Goal: Task Accomplishment & Management: Manage account settings

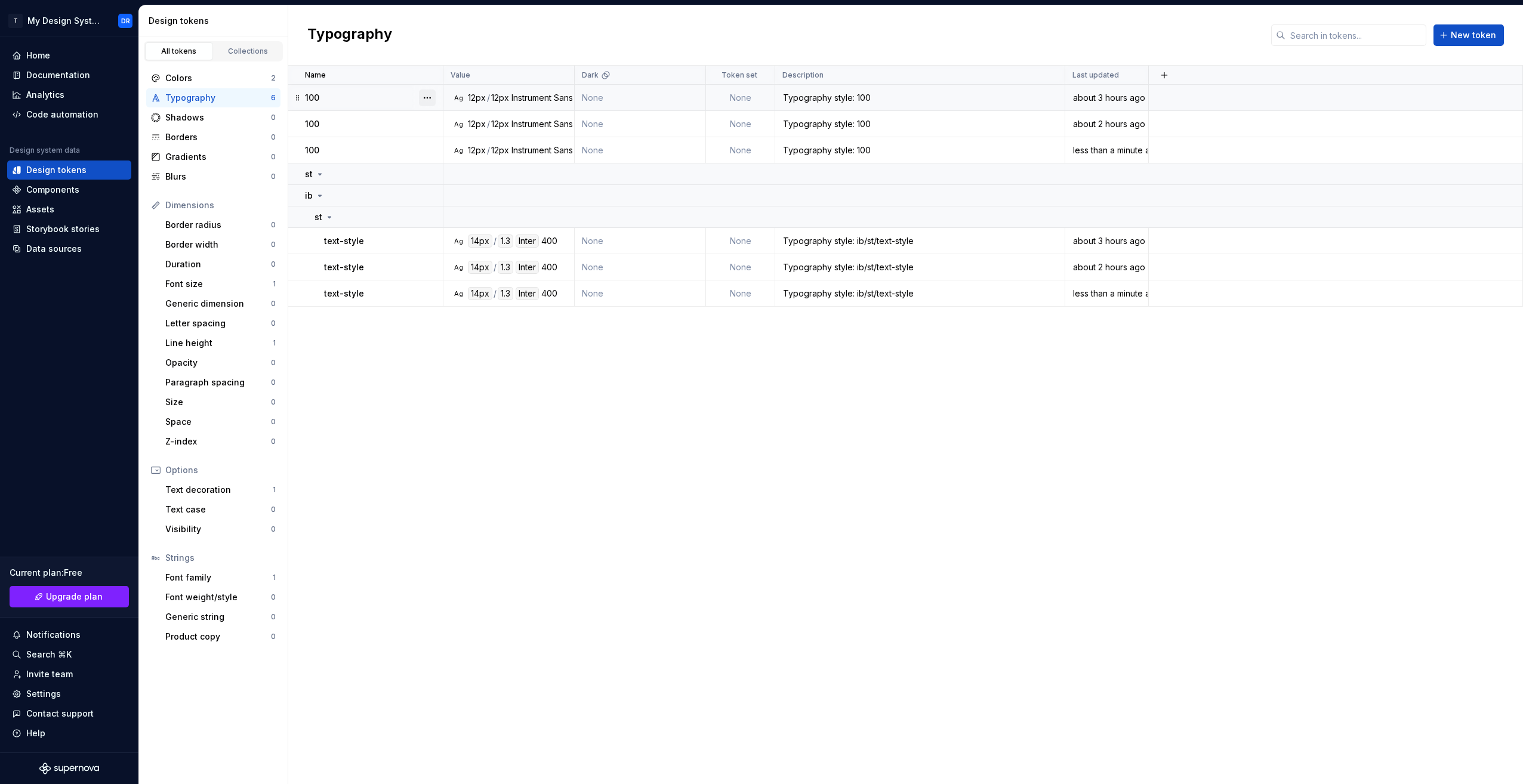
click at [430, 92] on button "button" at bounding box center [427, 98] width 17 height 17
click at [462, 157] on div "Delete token" at bounding box center [472, 165] width 101 height 19
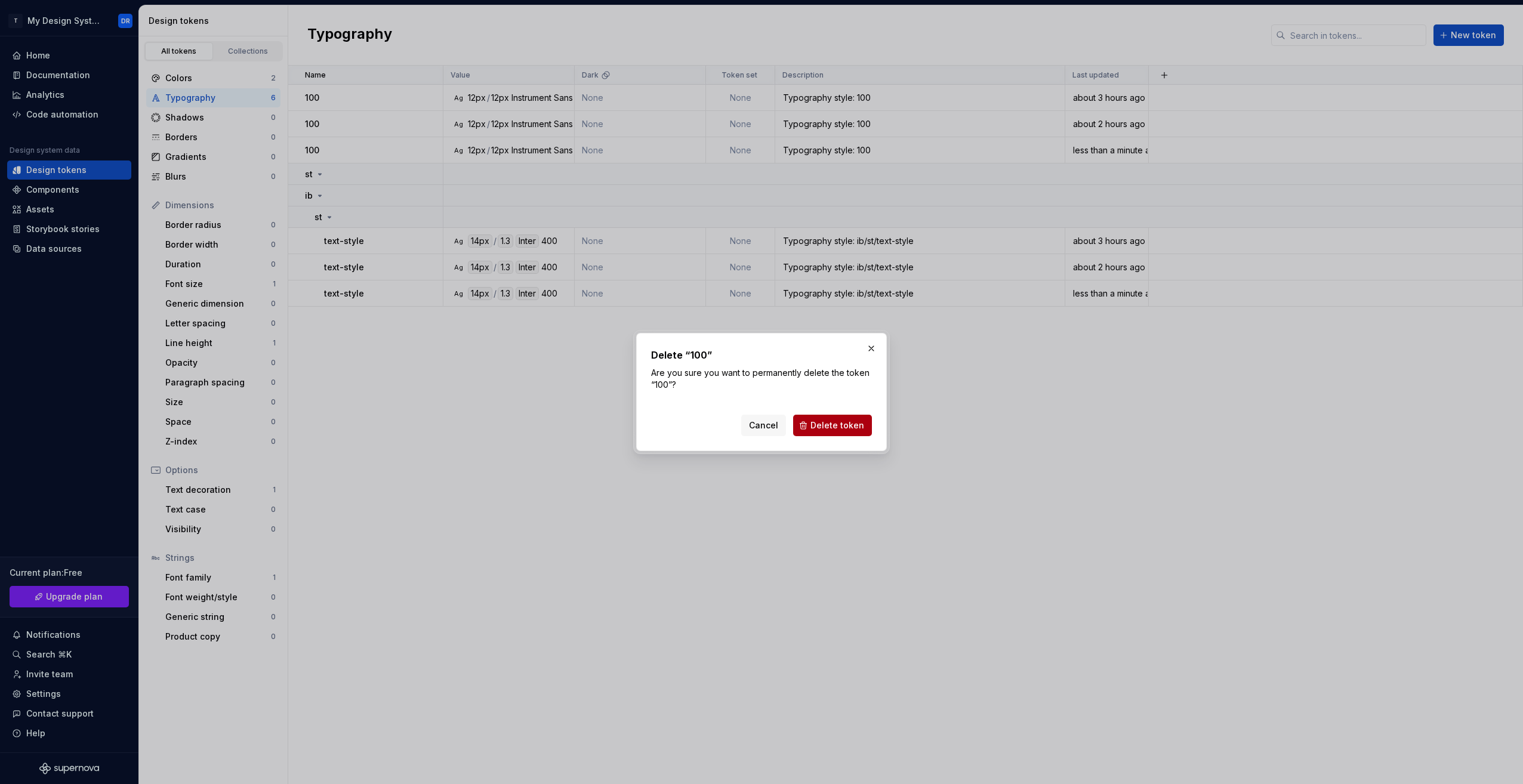
click at [851, 424] on span "Delete token" at bounding box center [837, 425] width 54 height 12
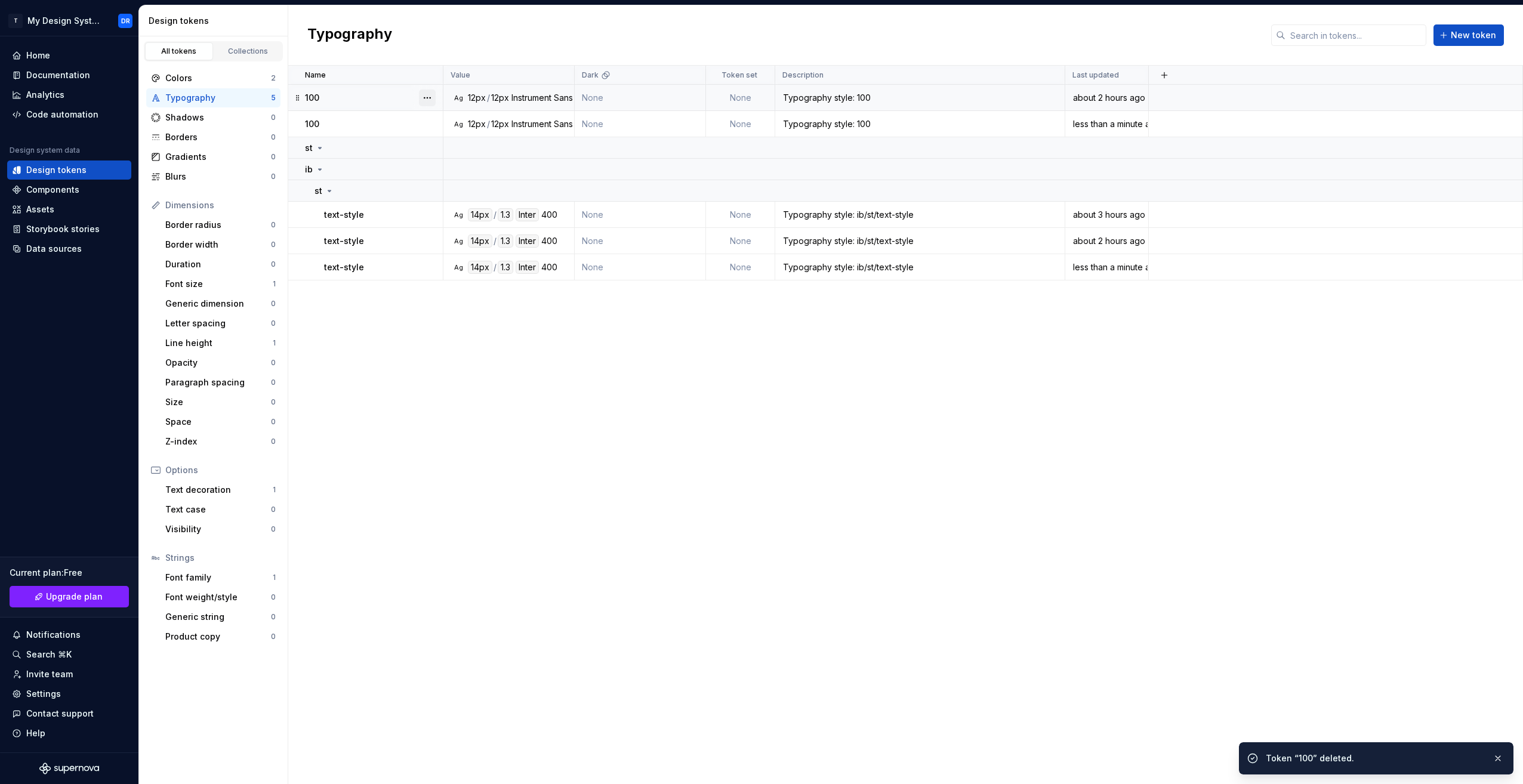
click at [425, 96] on button "button" at bounding box center [427, 98] width 17 height 17
click at [459, 166] on div "Delete token" at bounding box center [479, 164] width 78 height 12
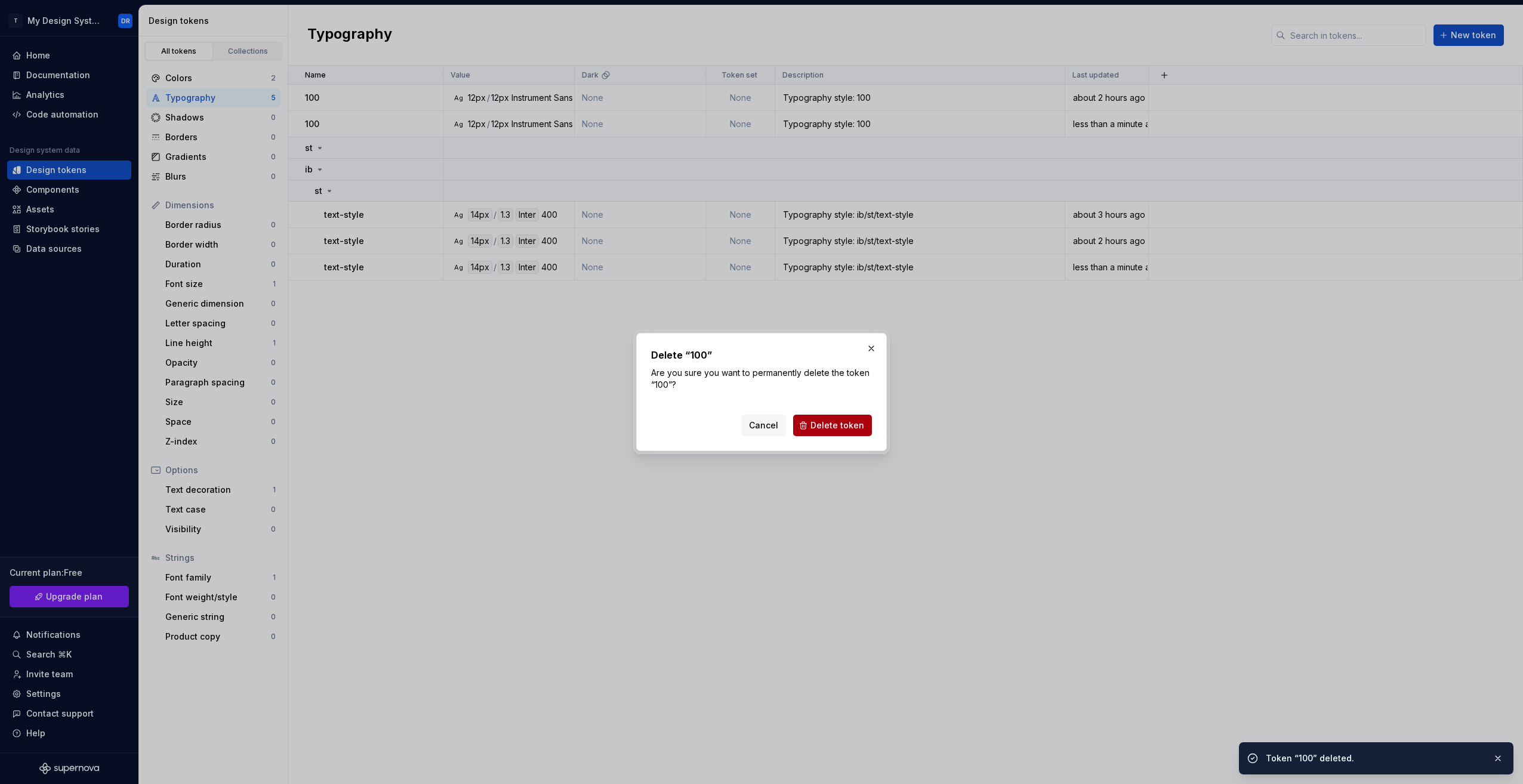
click at [834, 428] on span "Delete token" at bounding box center [837, 425] width 54 height 12
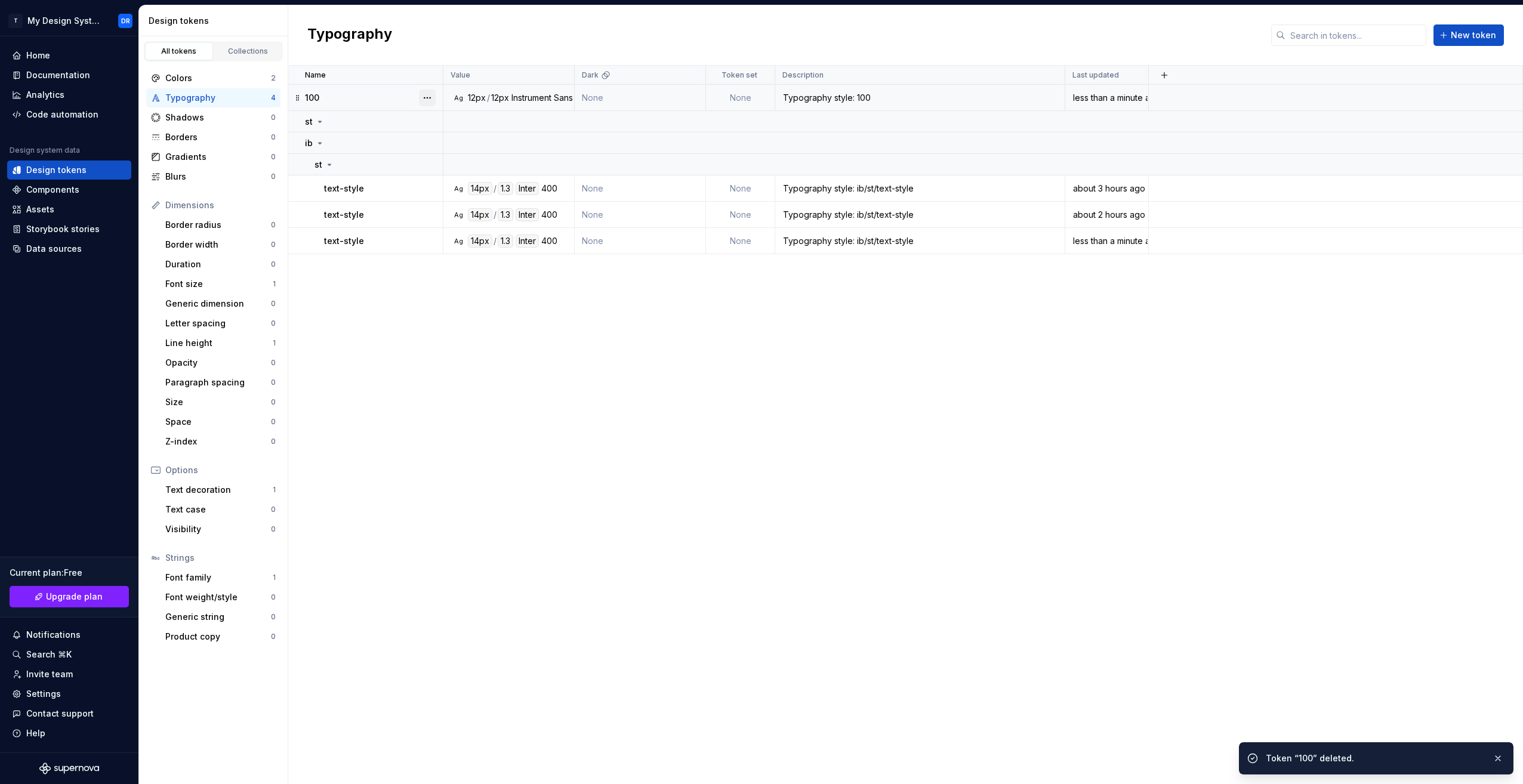
click at [432, 96] on button "button" at bounding box center [427, 98] width 17 height 17
click at [478, 162] on div "Delete token" at bounding box center [479, 164] width 78 height 12
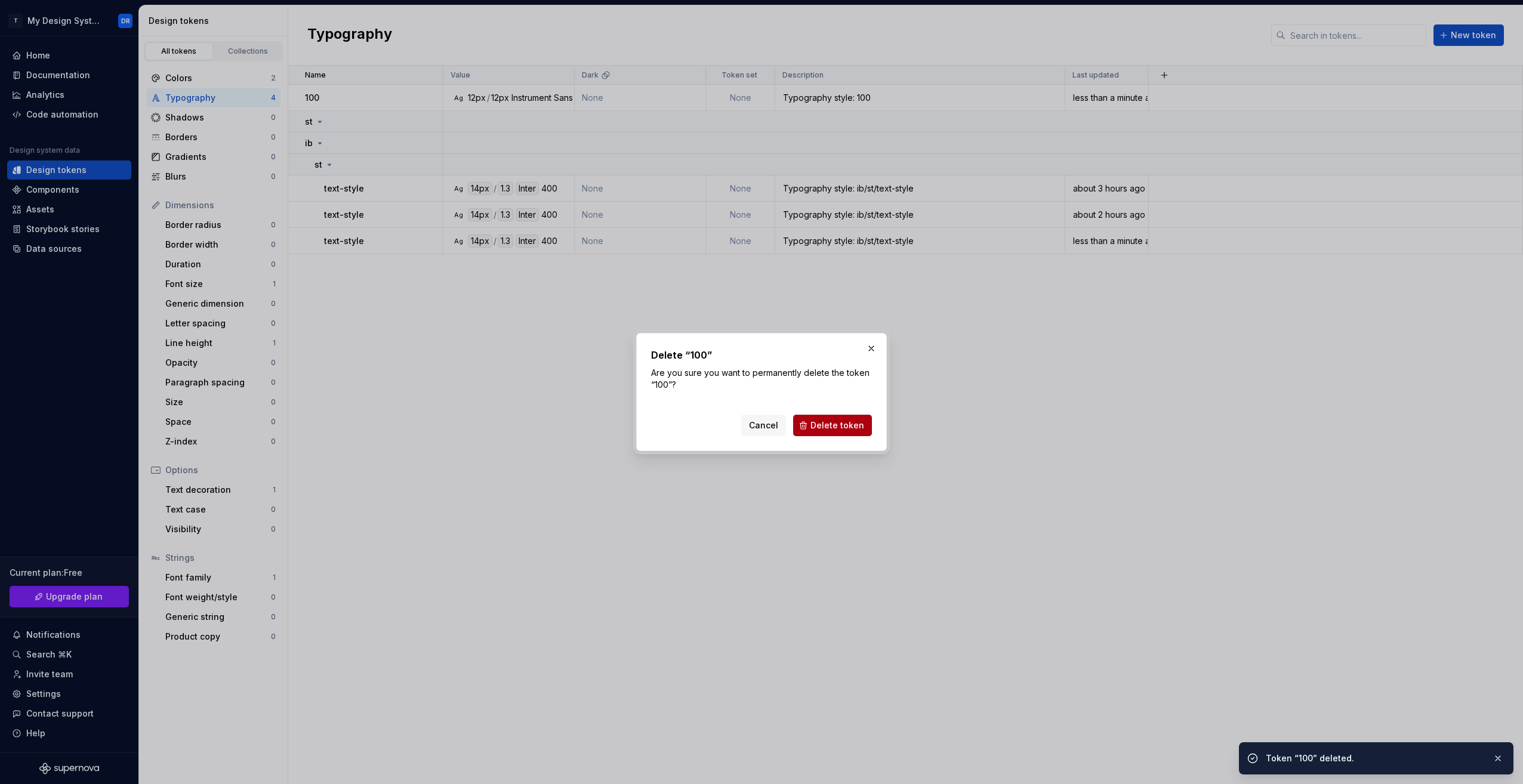
click at [847, 428] on span "Delete token" at bounding box center [837, 425] width 54 height 12
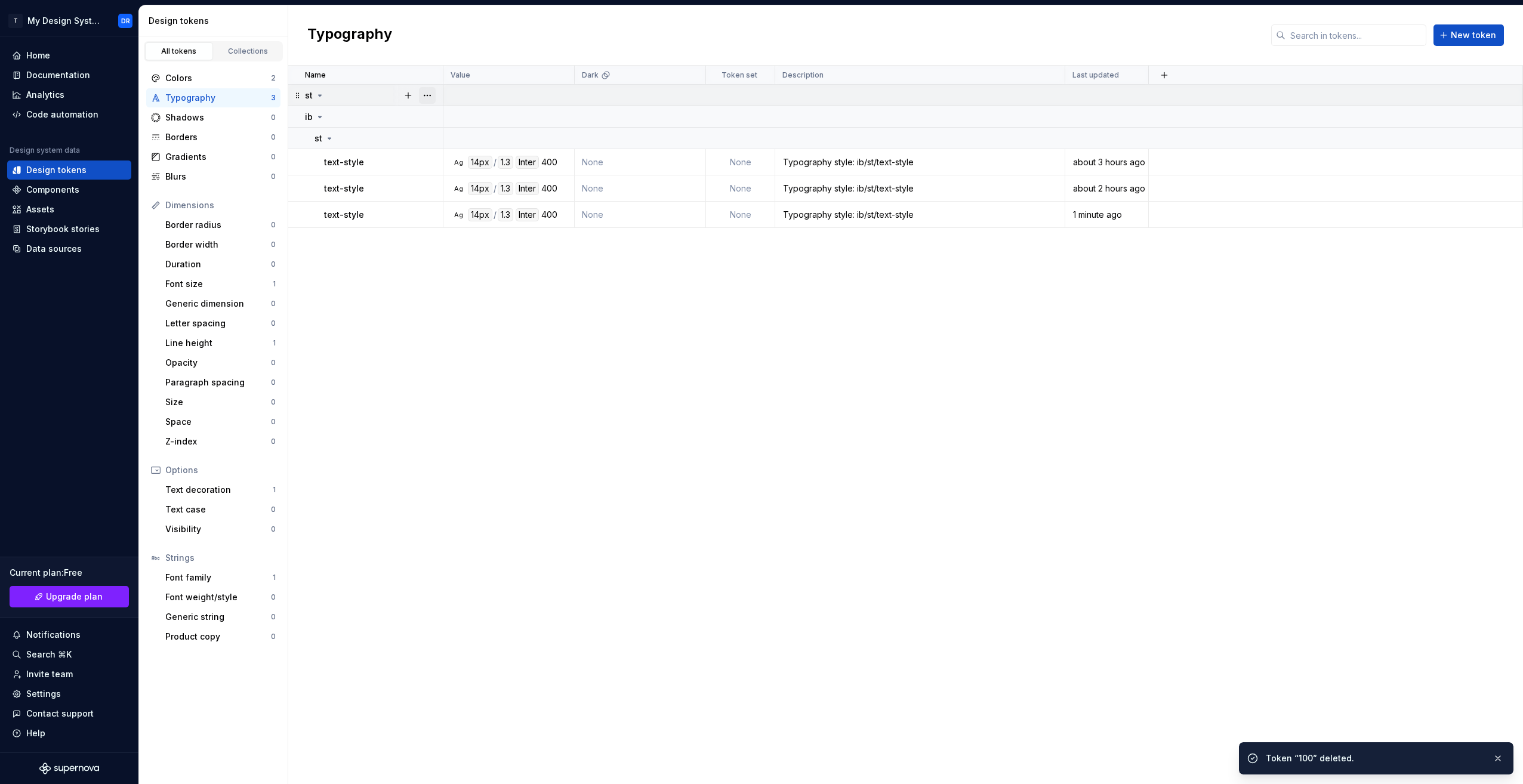
click at [427, 96] on button "button" at bounding box center [427, 96] width 17 height 17
click at [471, 234] on div "Delete group" at bounding box center [479, 230] width 78 height 12
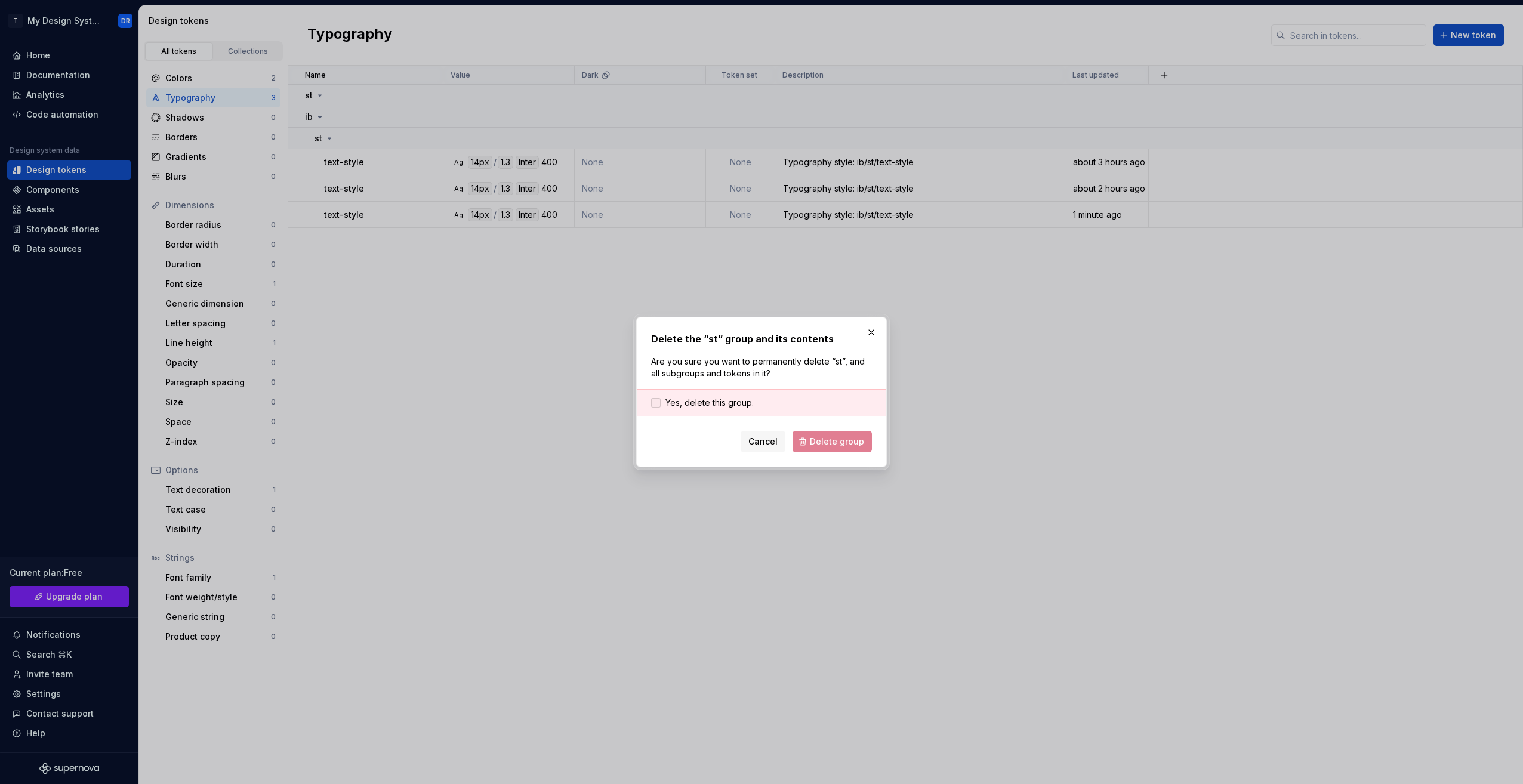
click at [748, 404] on span "Yes, delete this group." at bounding box center [709, 402] width 88 height 12
click at [853, 448] on button "Delete group" at bounding box center [832, 441] width 79 height 21
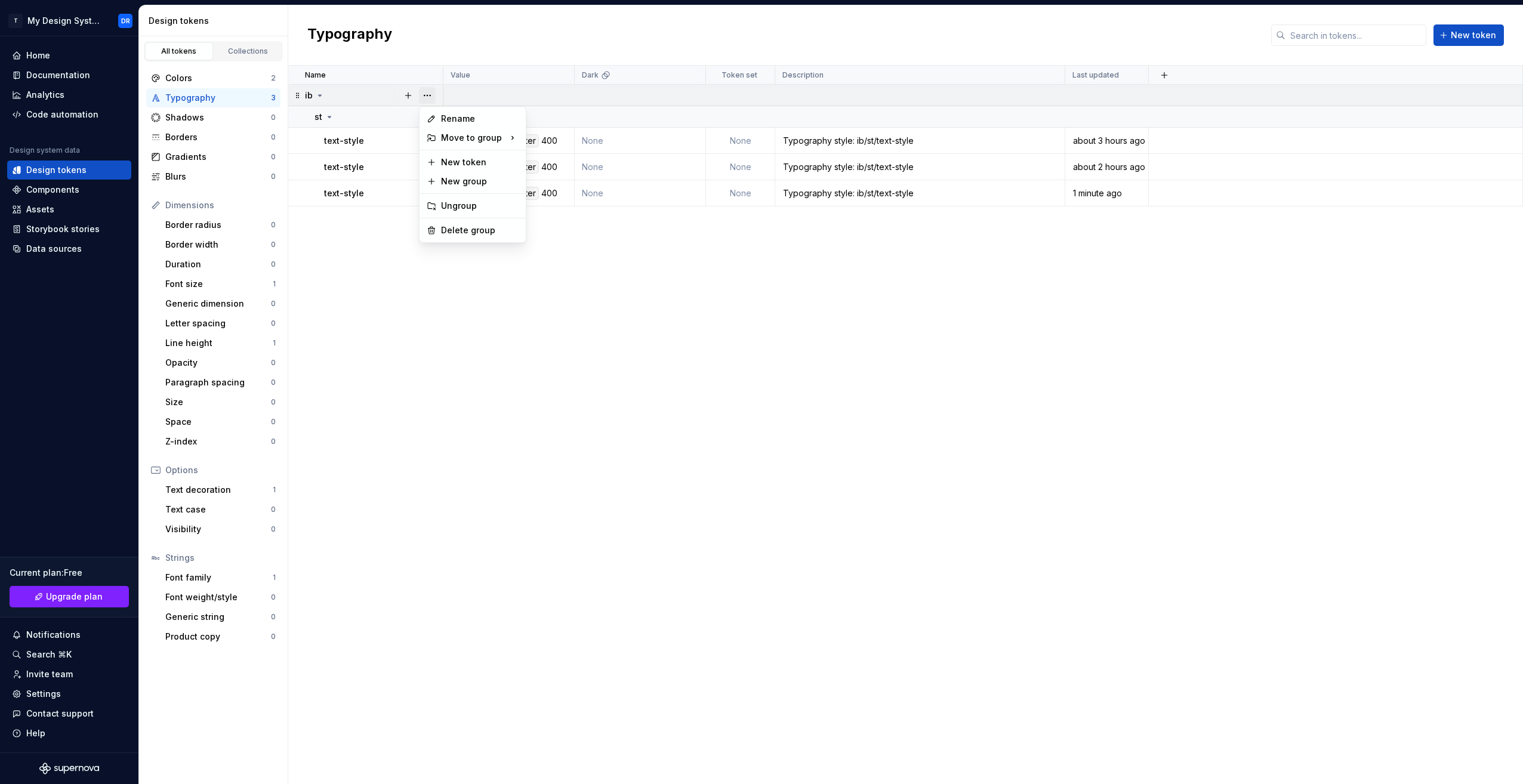
click at [428, 98] on button "button" at bounding box center [427, 96] width 17 height 17
click at [470, 225] on div "Delete group" at bounding box center [479, 230] width 78 height 12
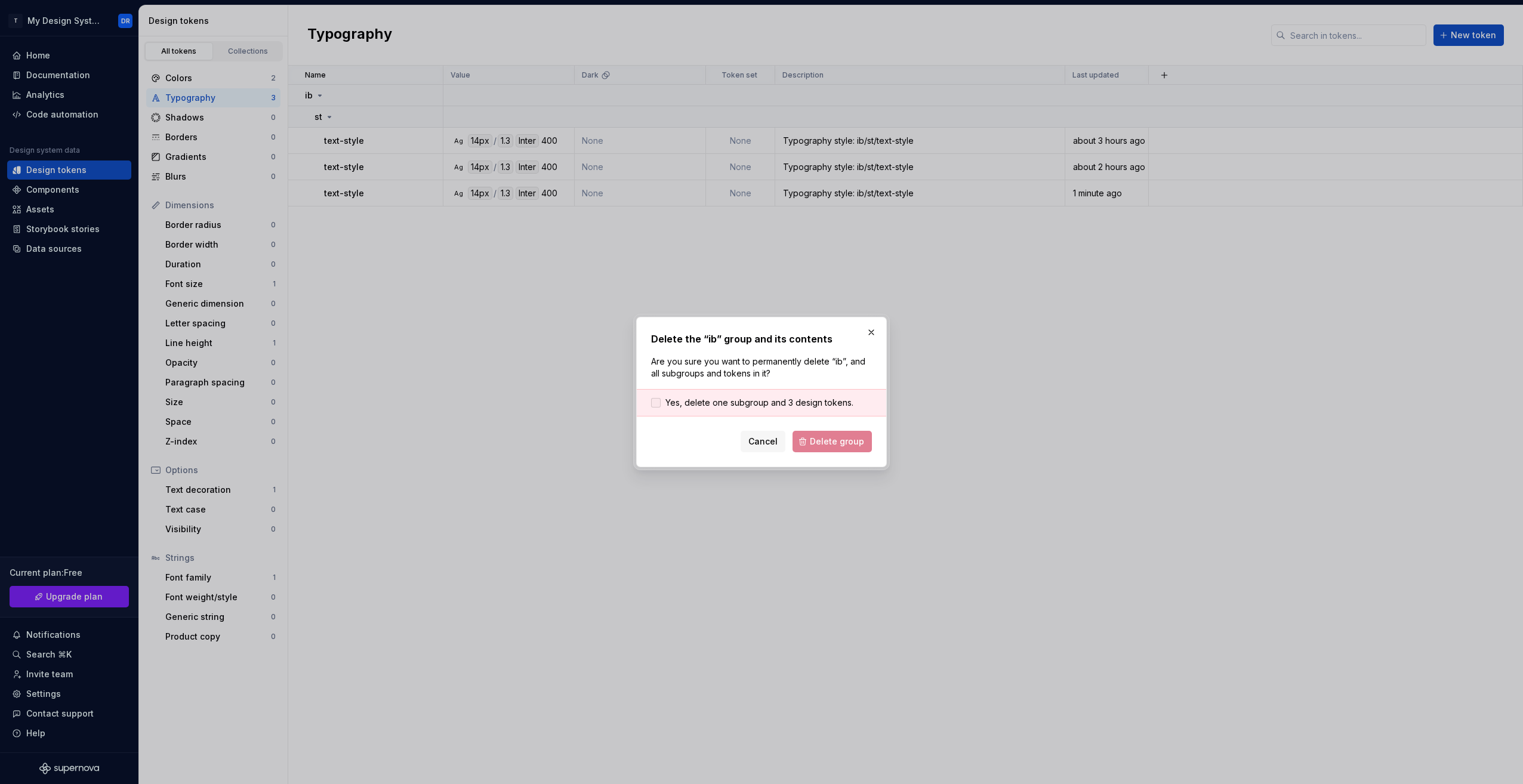
click at [746, 404] on span "Yes, delete one subgroup and 3 design tokens." at bounding box center [759, 402] width 188 height 12
click at [826, 439] on span "Delete group" at bounding box center [836, 441] width 54 height 12
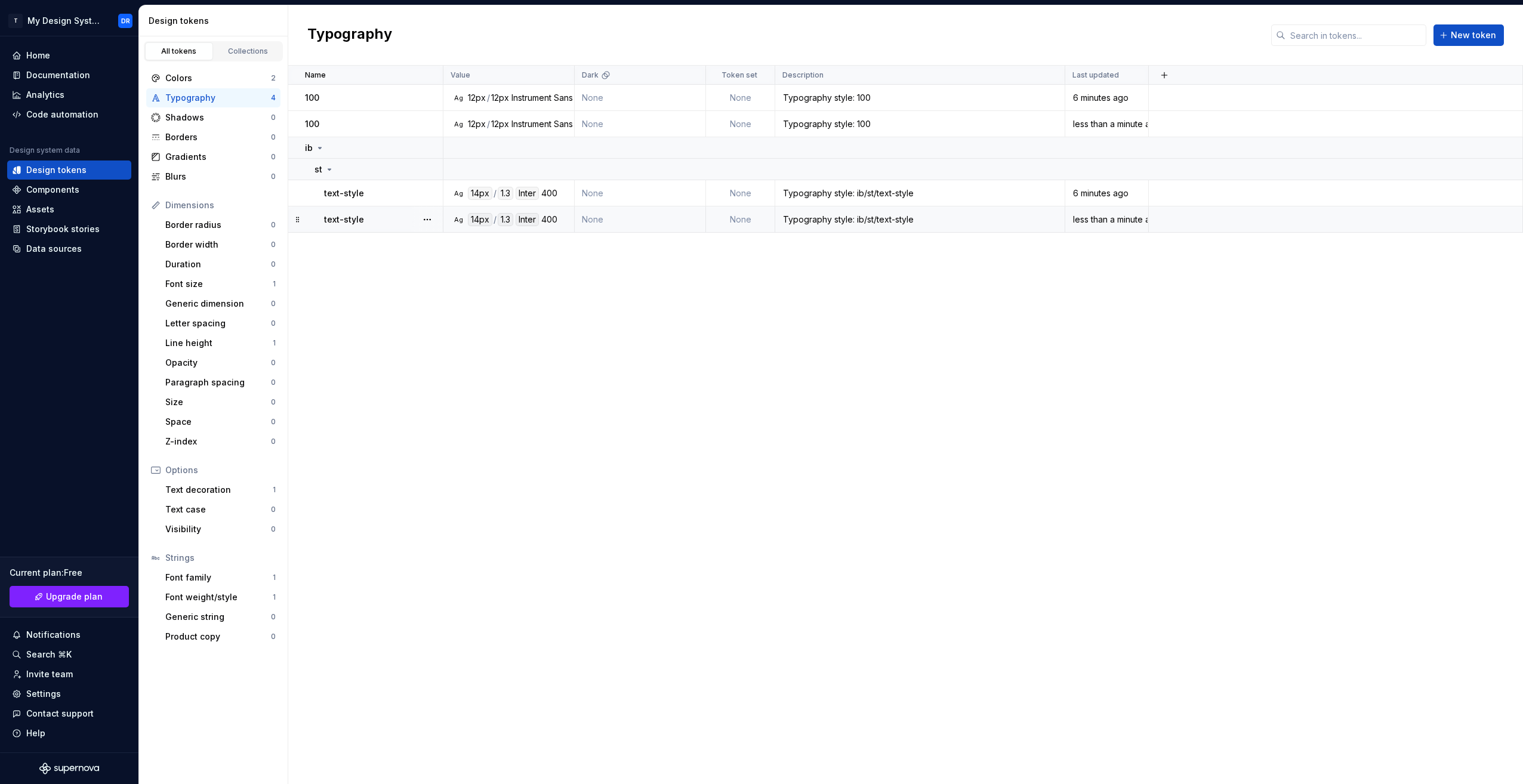
click at [560, 228] on td "Ag 14px / 1.3 Inter 400" at bounding box center [509, 219] width 131 height 26
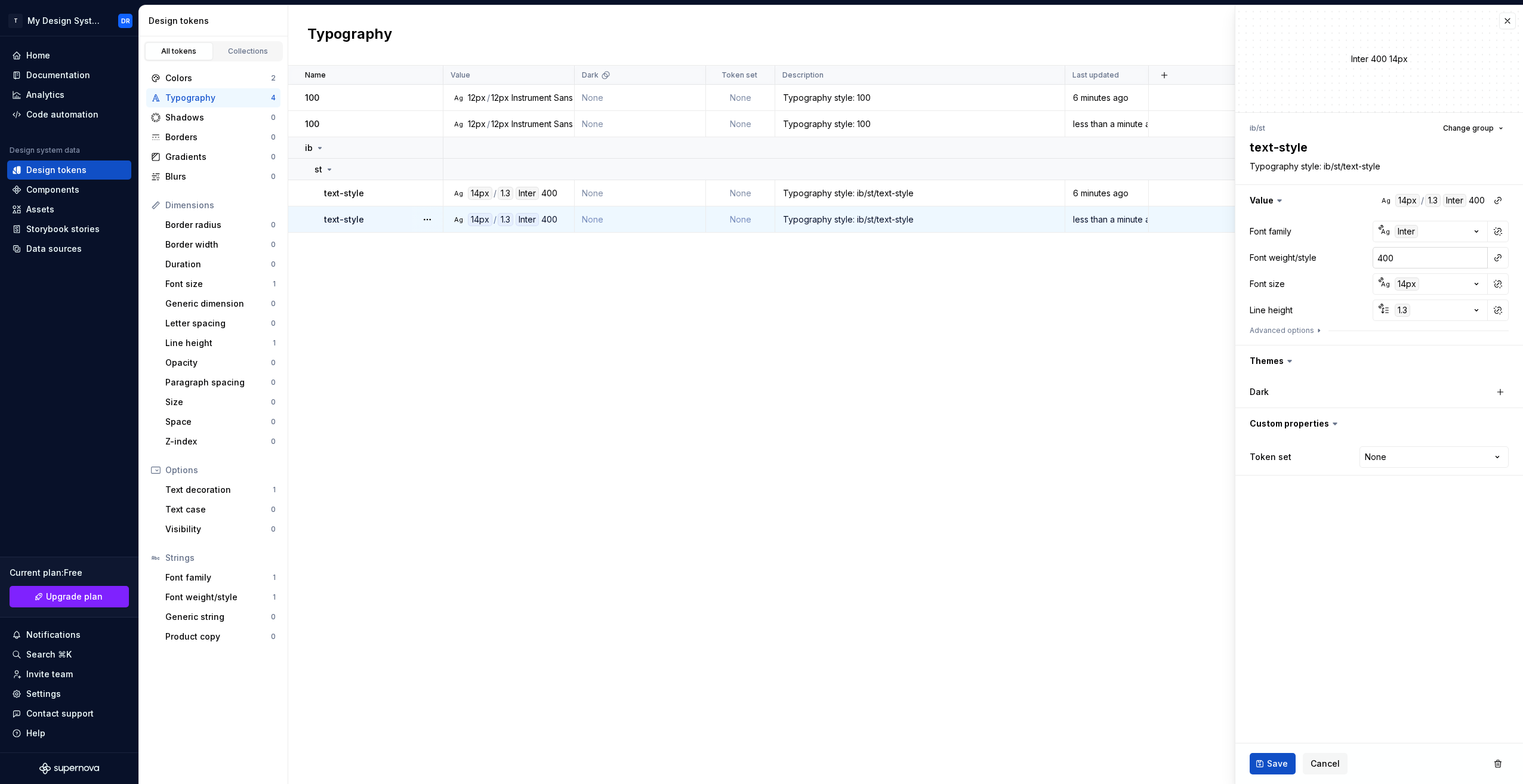
click at [1460, 261] on input "400" at bounding box center [1429, 257] width 115 height 21
click at [1490, 258] on button "button" at bounding box center [1498, 258] width 17 height 17
click at [1372, 307] on div "500" at bounding box center [1364, 305] width 16 height 12
click at [1354, 636] on fieldset "Inter 500 14px ib / st Change group text-style Typography style: ib/st/text-sty…" at bounding box center [1379, 395] width 288 height 778
click at [1264, 763] on button "Save" at bounding box center [1273, 763] width 46 height 21
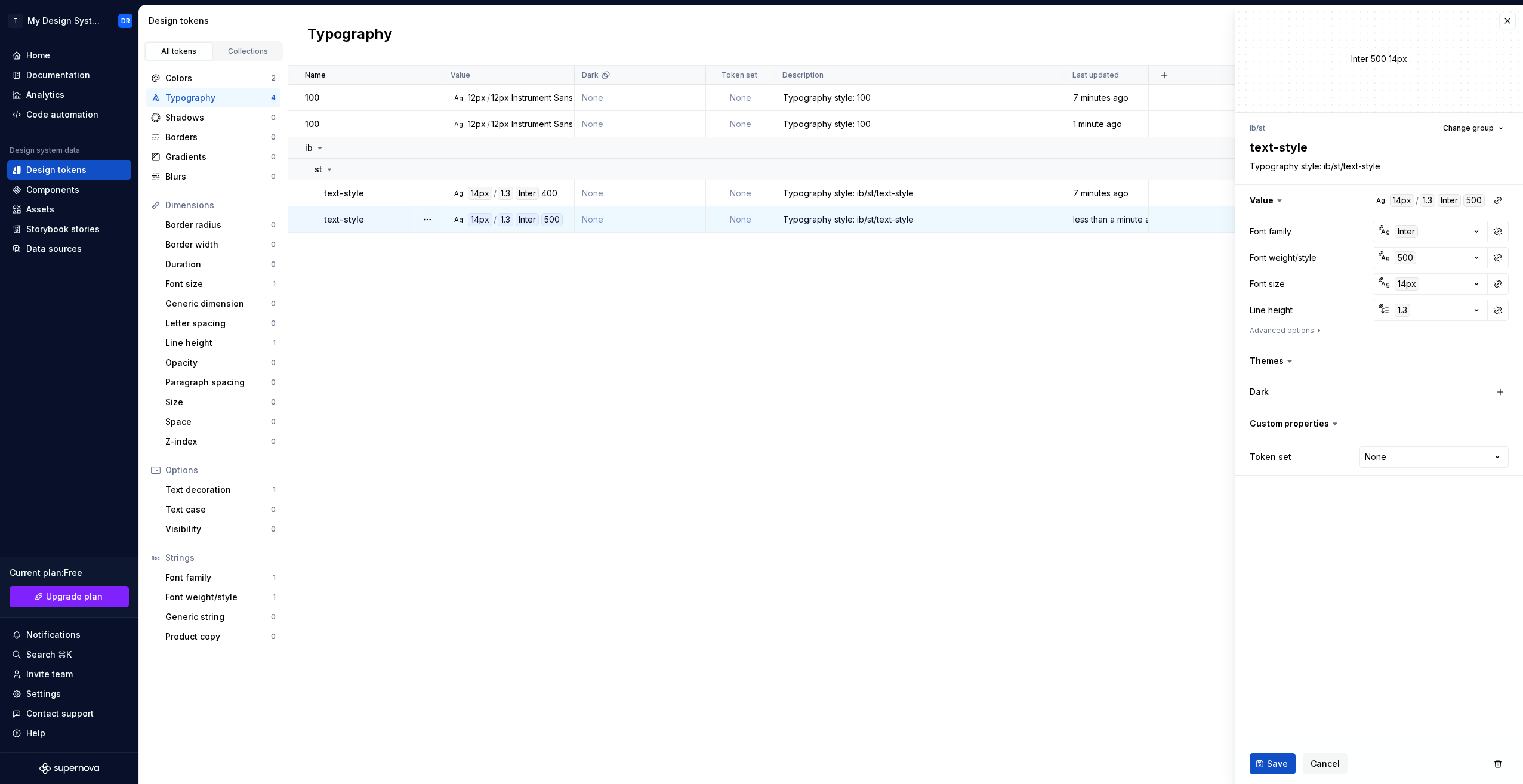
type textarea "*"
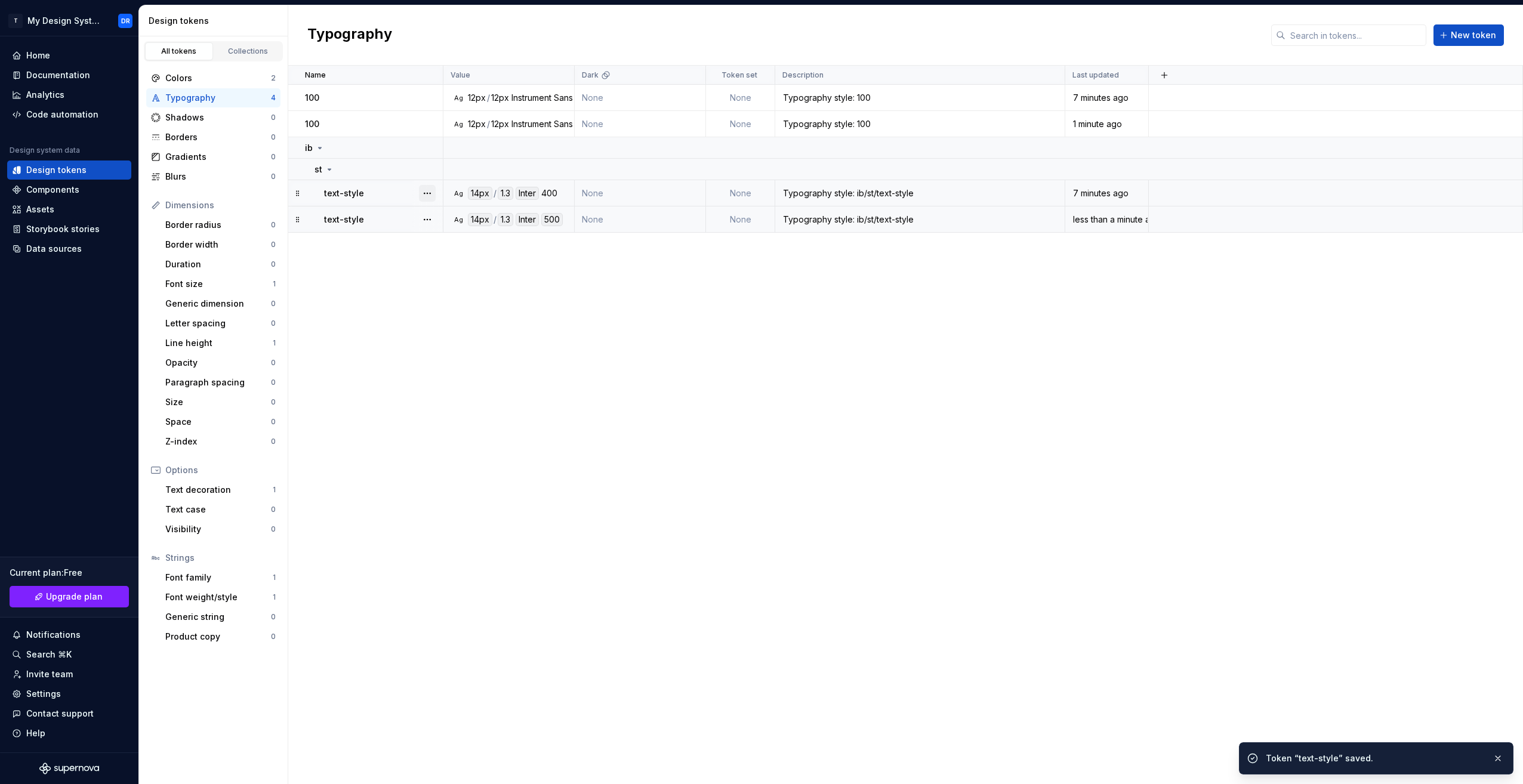
click at [423, 193] on button "button" at bounding box center [427, 193] width 17 height 17
click at [455, 256] on div "Delete token" at bounding box center [479, 260] width 78 height 12
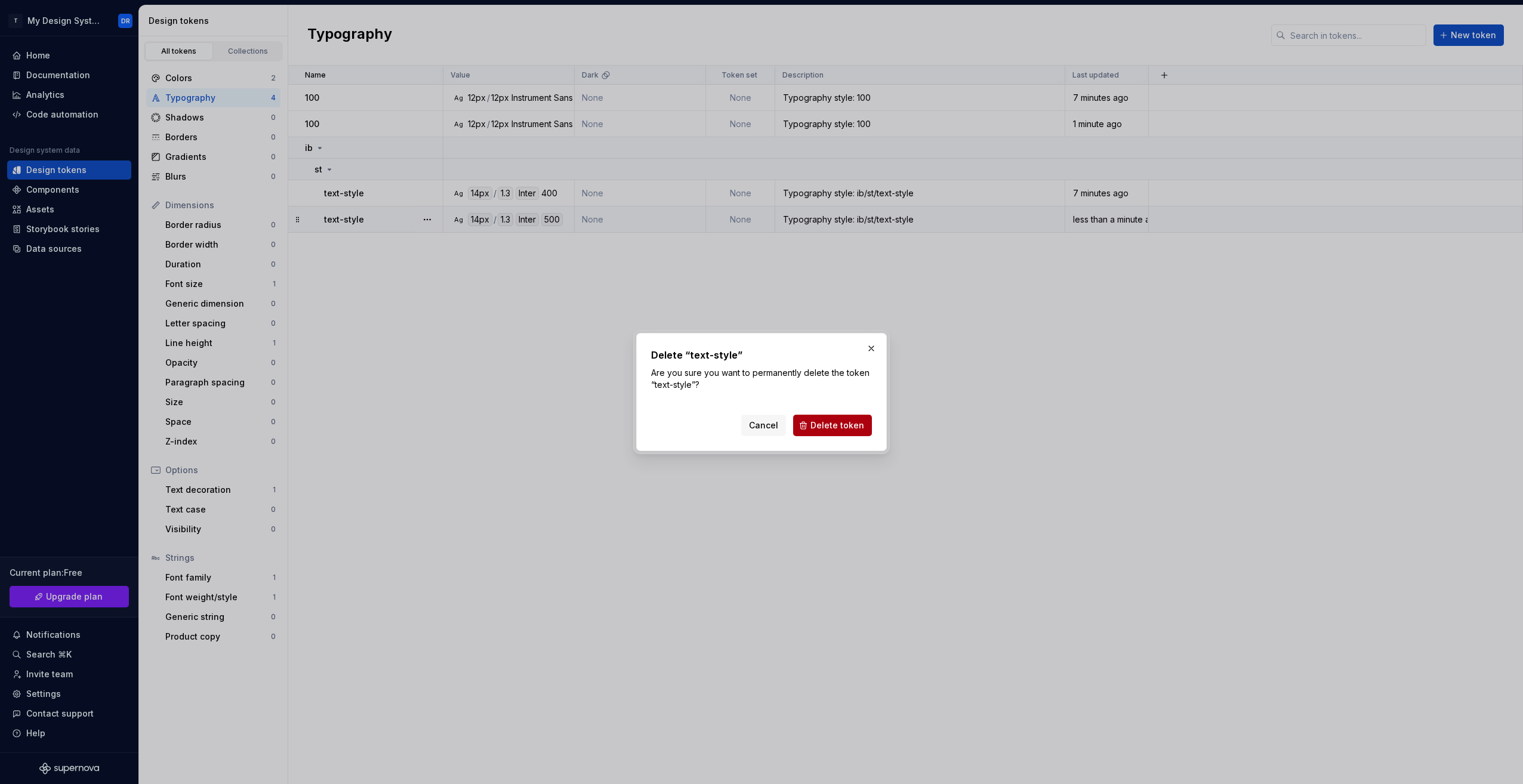
click at [835, 424] on span "Delete token" at bounding box center [837, 425] width 54 height 12
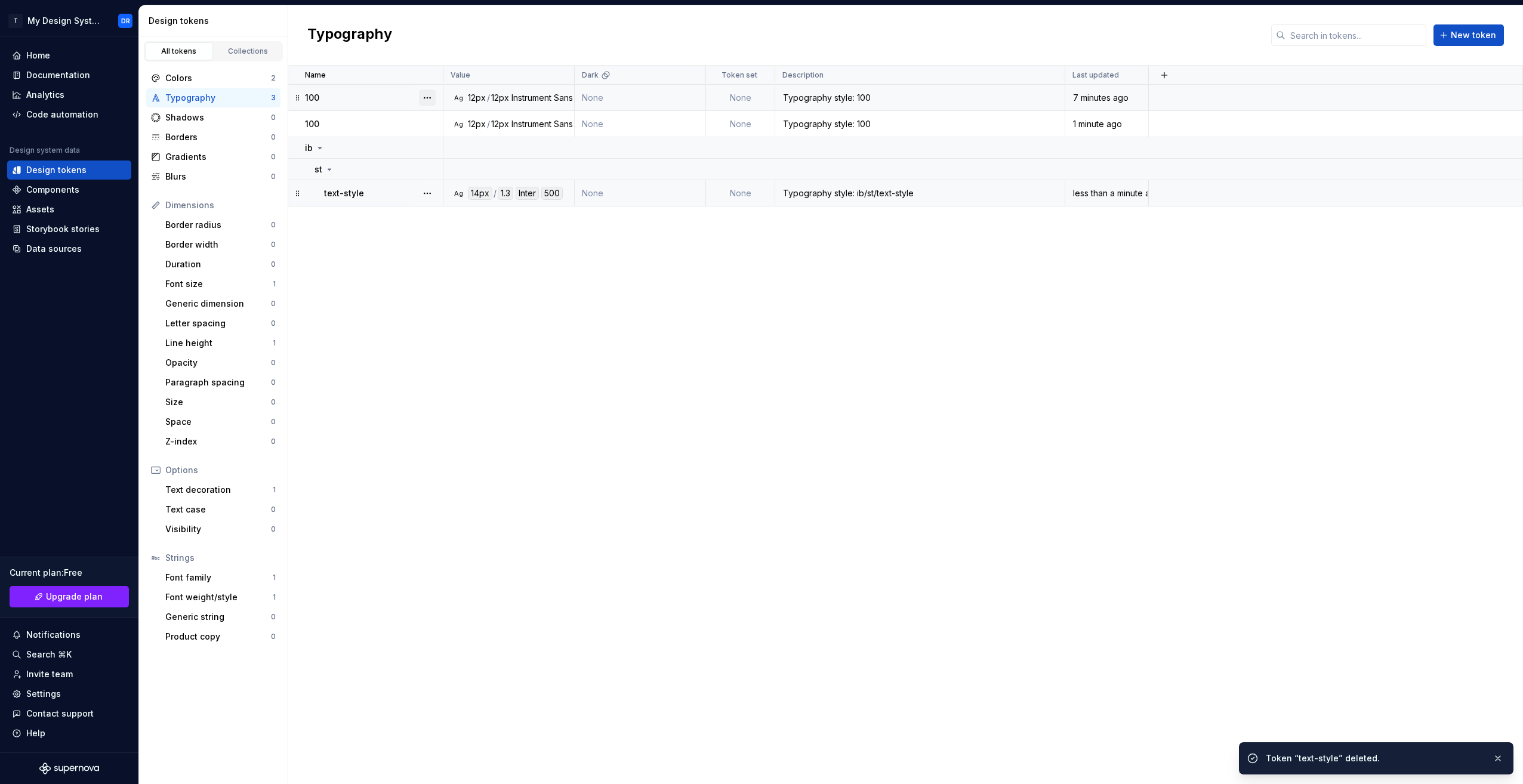
click at [429, 98] on button "button" at bounding box center [427, 98] width 17 height 17
click at [473, 158] on div "Delete token" at bounding box center [472, 165] width 101 height 19
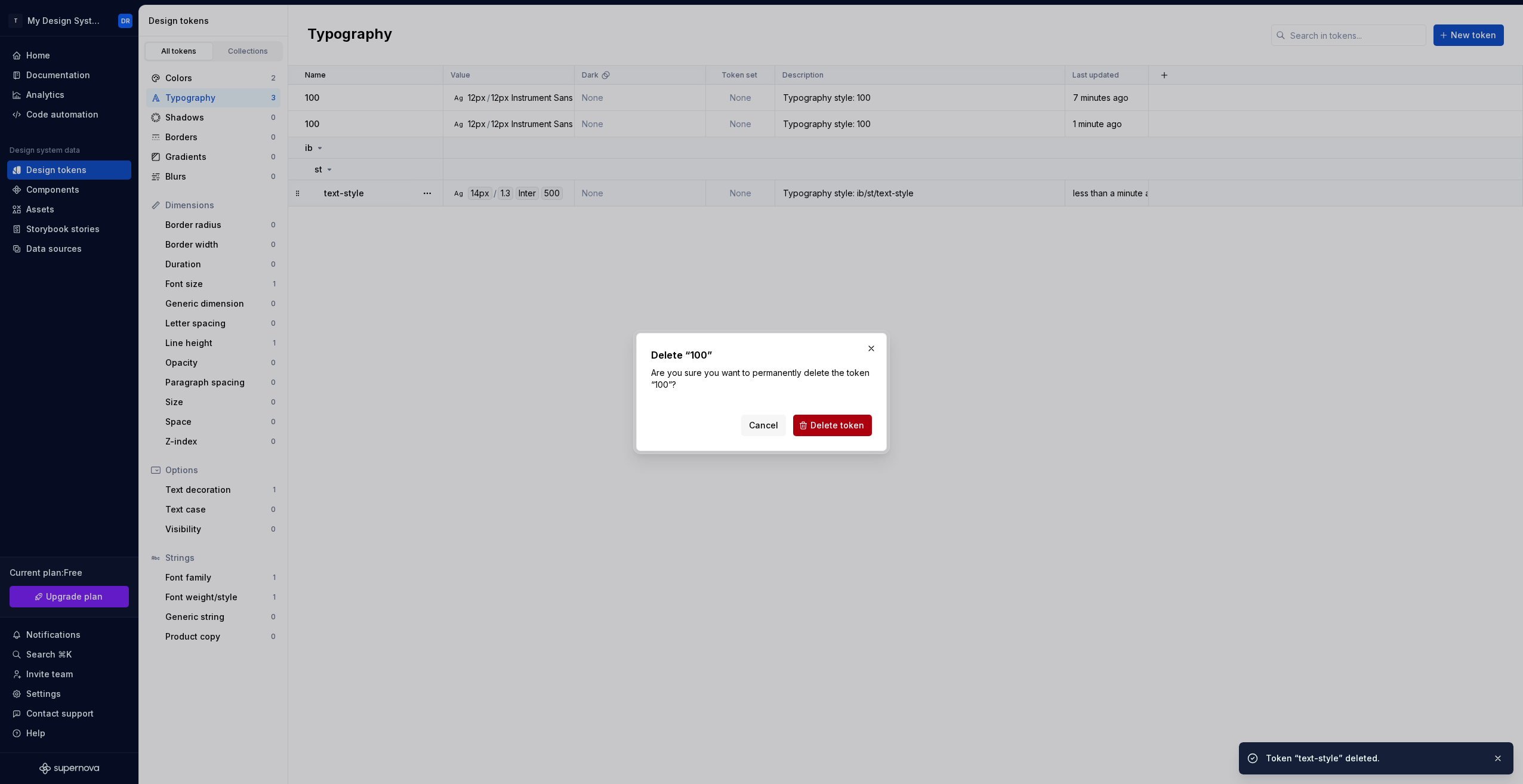
click at [821, 425] on span "Delete token" at bounding box center [837, 425] width 54 height 12
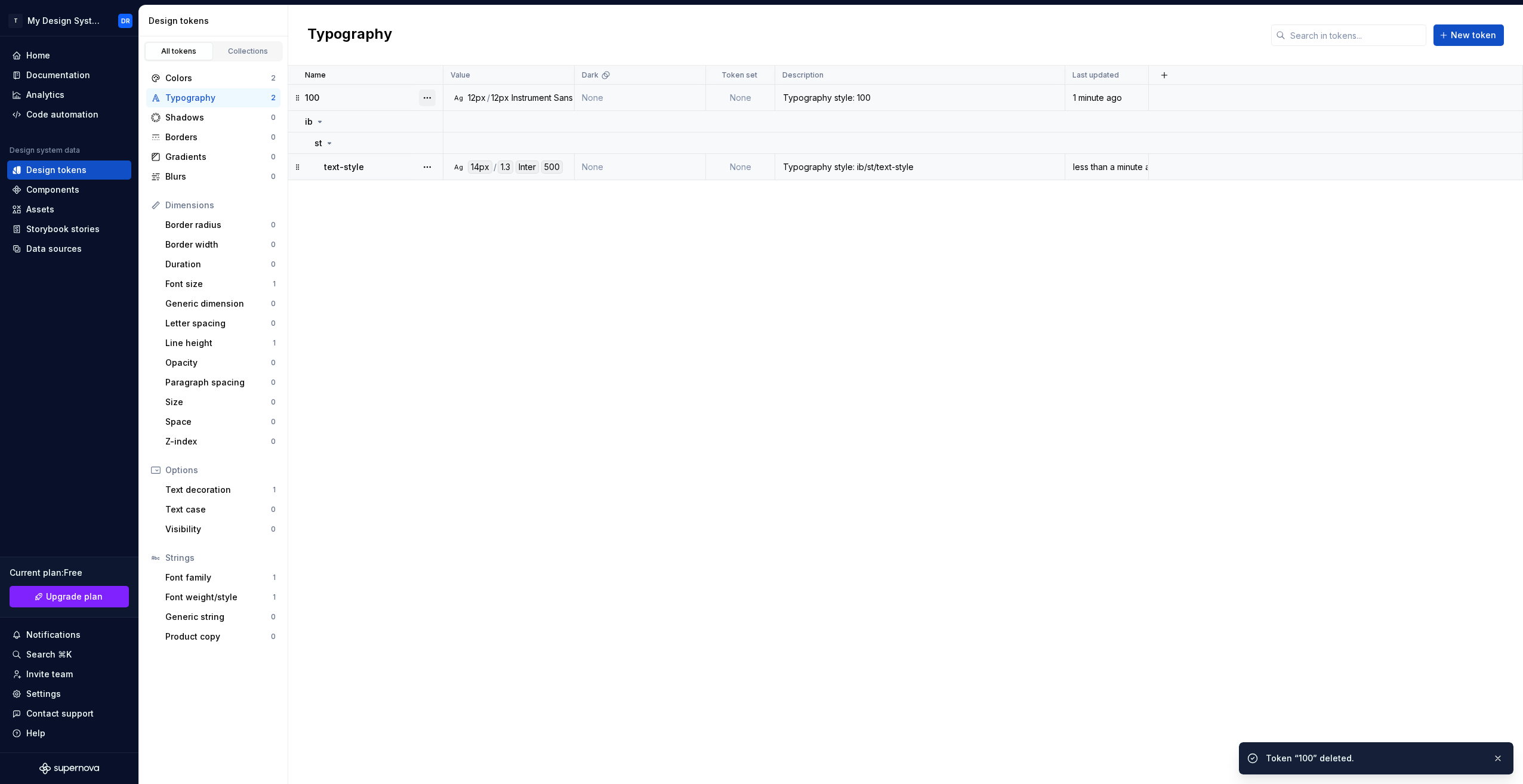
click at [430, 99] on button "button" at bounding box center [427, 98] width 17 height 17
click at [478, 166] on div "Delete token" at bounding box center [479, 164] width 78 height 12
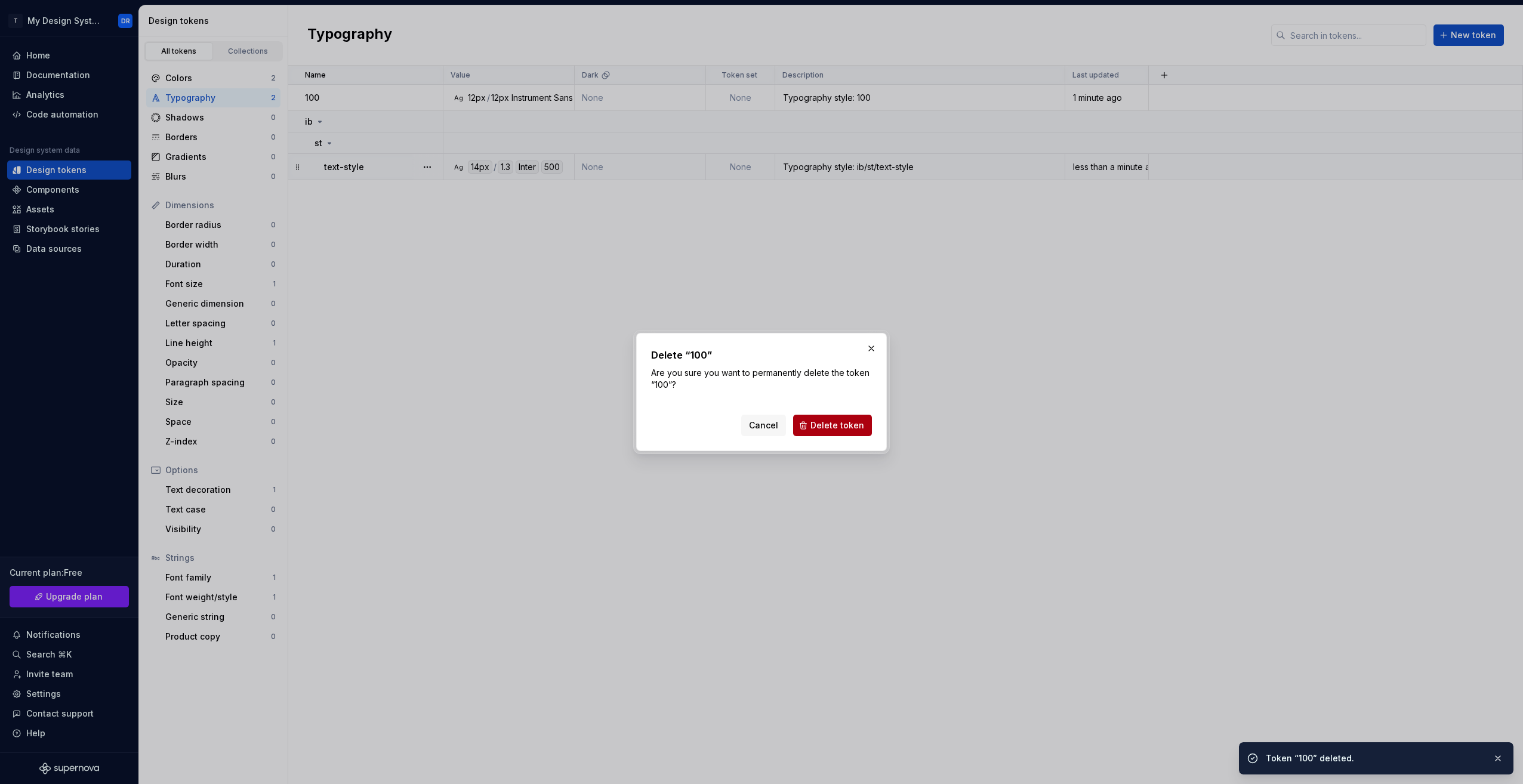
click at [836, 420] on span "Delete token" at bounding box center [837, 425] width 54 height 12
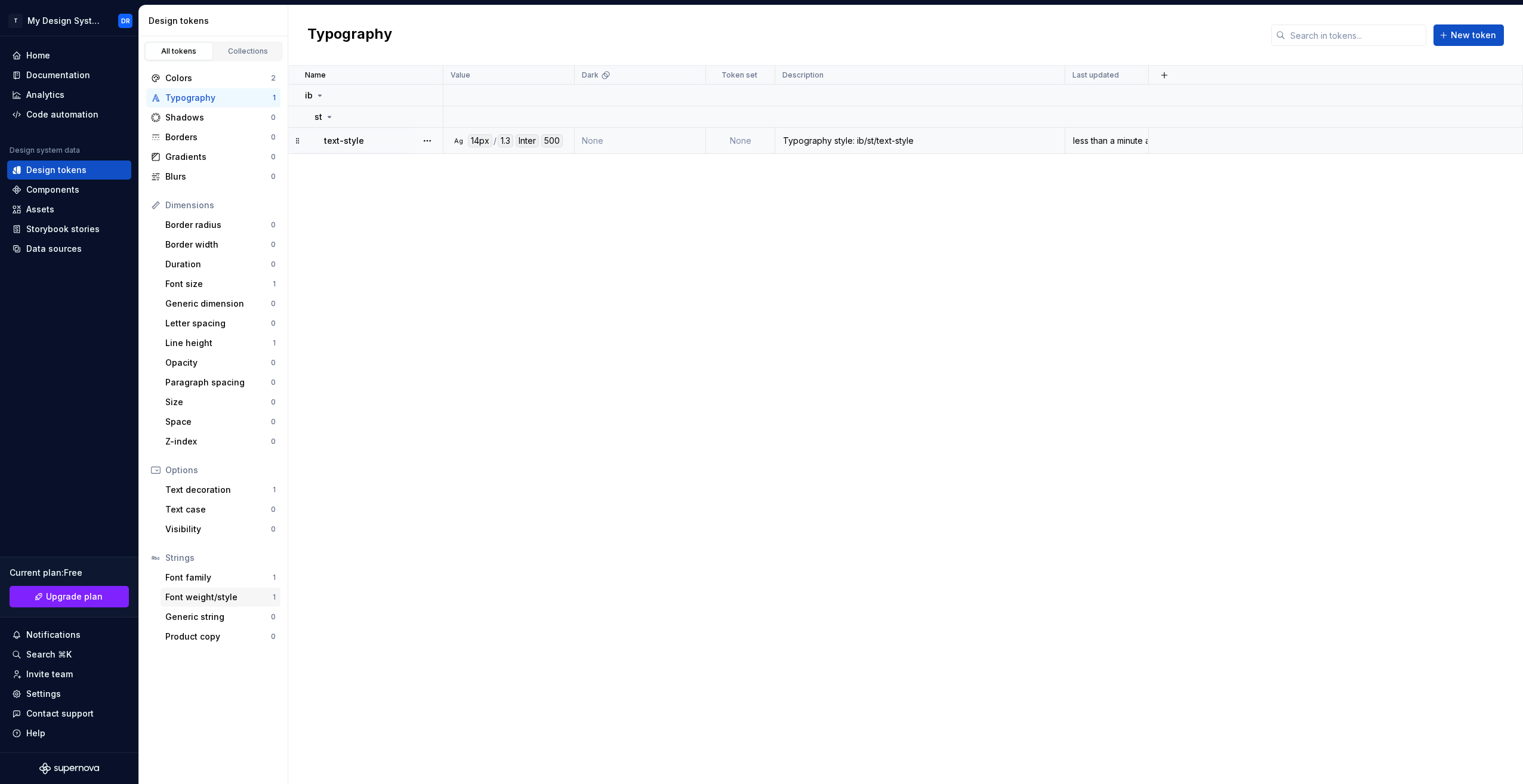
click at [237, 602] on div "Font weight/style" at bounding box center [219, 597] width 107 height 12
click at [235, 579] on div "Font family" at bounding box center [219, 577] width 107 height 12
click at [246, 595] on div "Font weight/style" at bounding box center [219, 597] width 107 height 12
